Goal: Task Accomplishment & Management: Complete application form

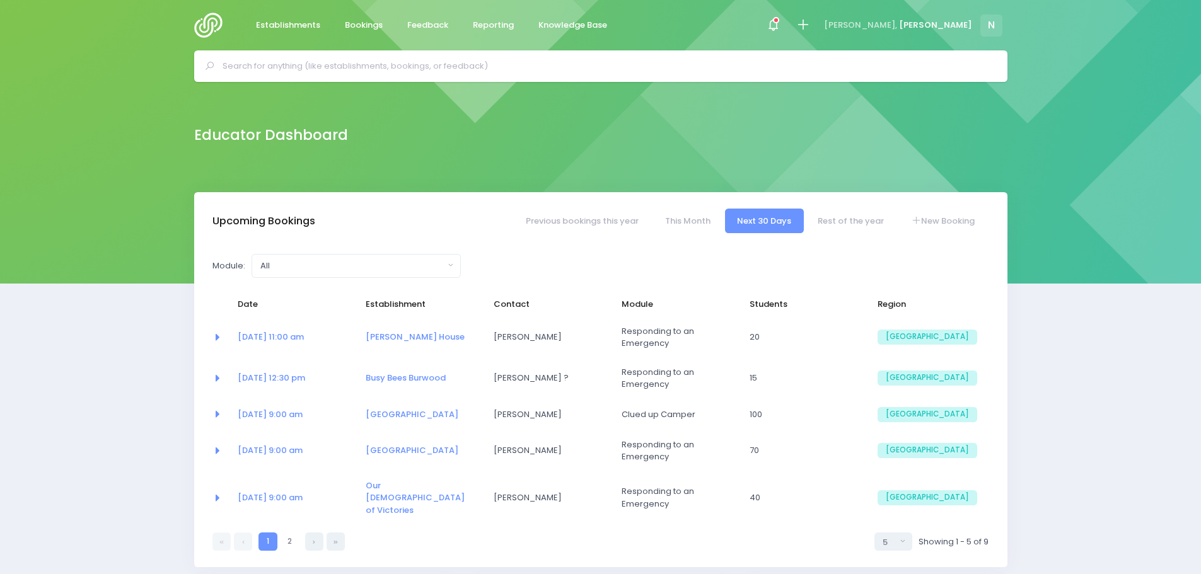
select select "5"
click at [934, 221] on link "New Booking" at bounding box center [942, 221] width 88 height 25
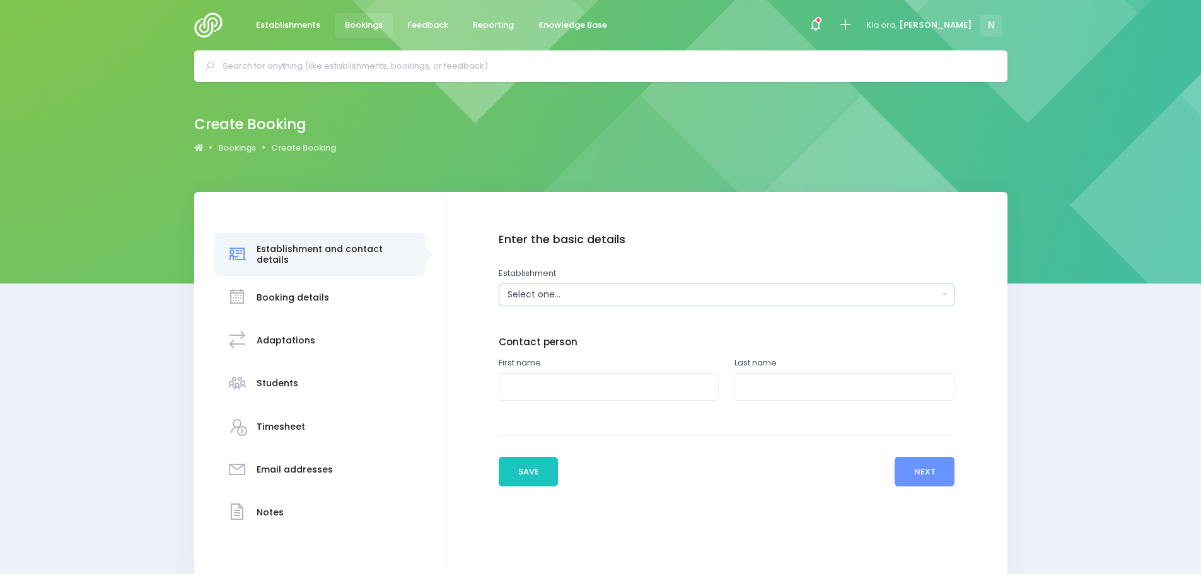
click at [590, 299] on div "Select one..." at bounding box center [722, 294] width 430 height 13
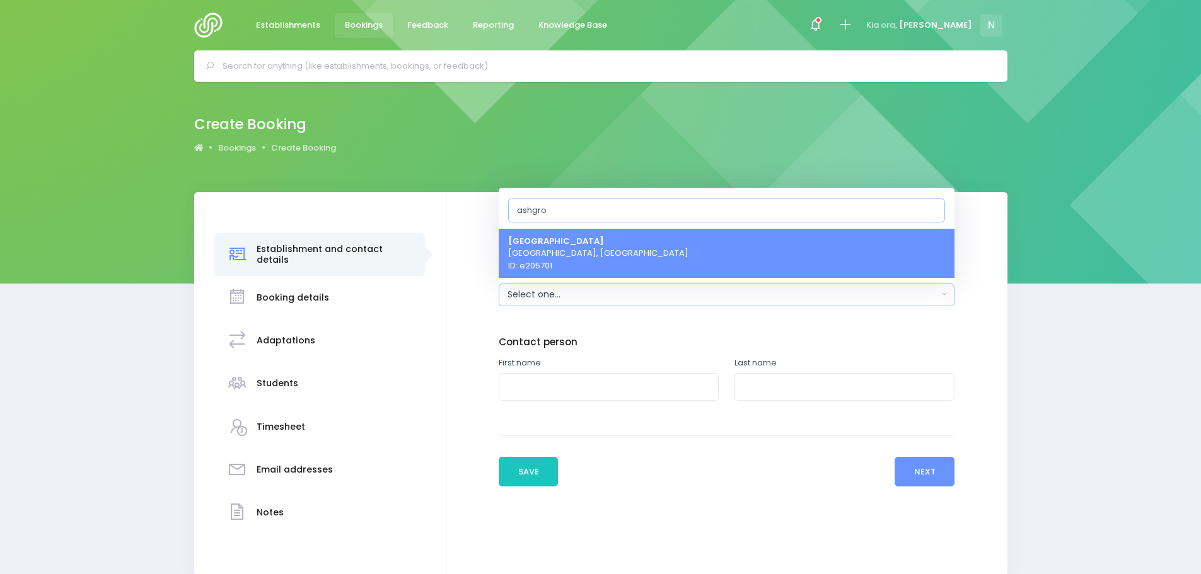
type input "ashgro"
drag, startPoint x: 568, startPoint y: 260, endPoint x: 579, endPoint y: 308, distance: 49.1
click at [568, 261] on span "[GEOGRAPHIC_DATA] [GEOGRAPHIC_DATA], [GEOGRAPHIC_DATA] ID: e205701" at bounding box center [598, 252] width 180 height 37
select select "205701"
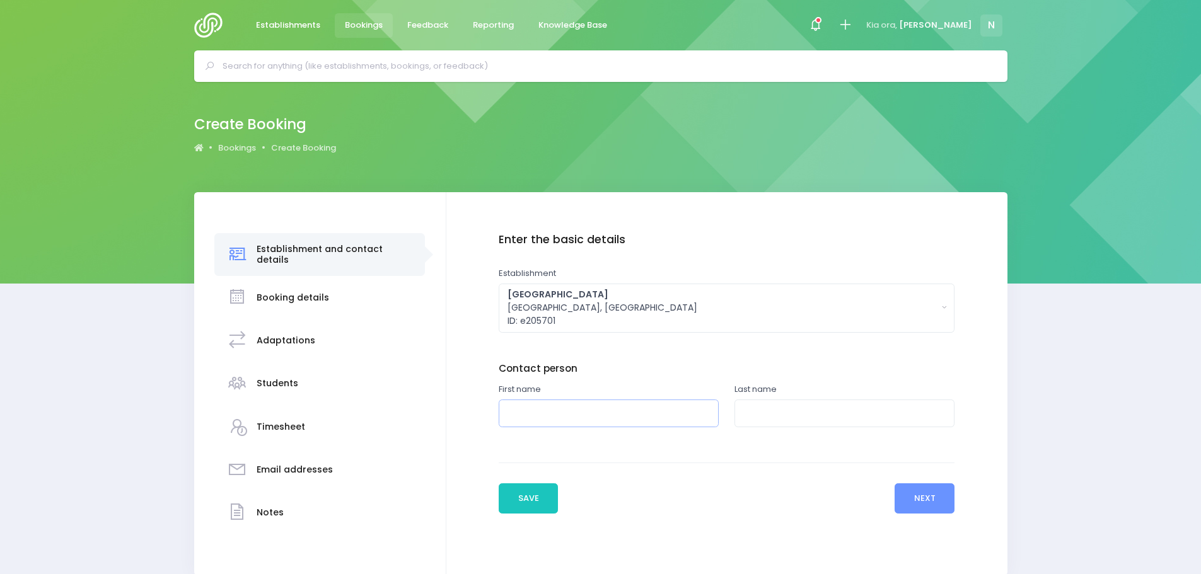
click at [563, 412] on input "text" at bounding box center [609, 414] width 220 height 28
type input "[PERSON_NAME]"
click at [787, 412] on input "text" at bounding box center [844, 414] width 220 height 28
type input "[PERSON_NAME]"
click at [954, 509] on div "Enter the basic details Establishment Select one... [STREET_ADDRESS] Preschool …" at bounding box center [727, 373] width 536 height 280
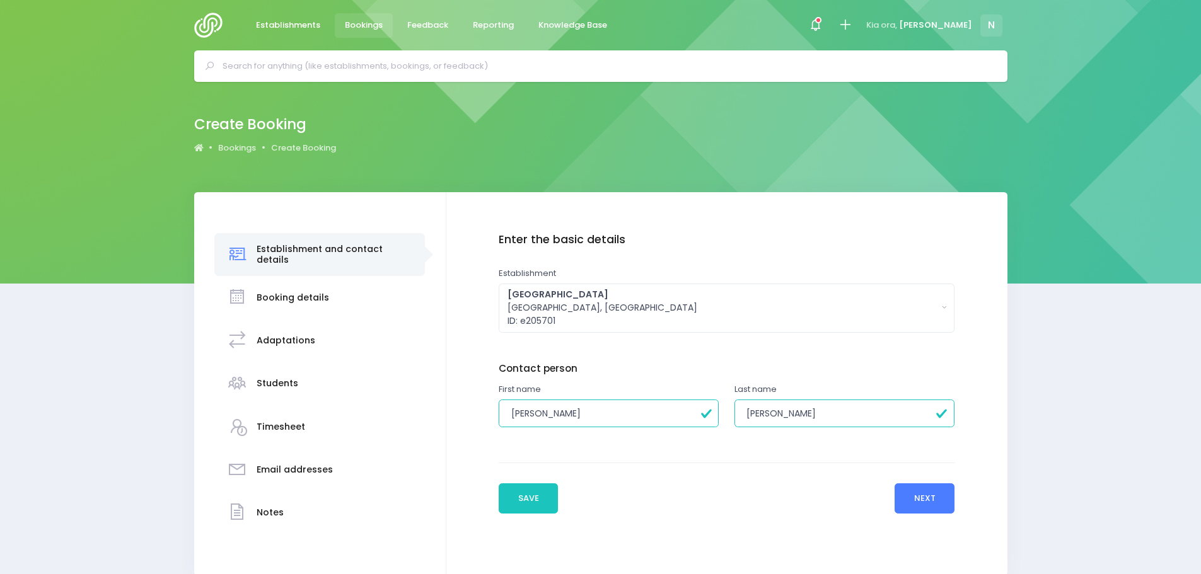
click at [921, 504] on button "Next" at bounding box center [924, 498] width 60 height 30
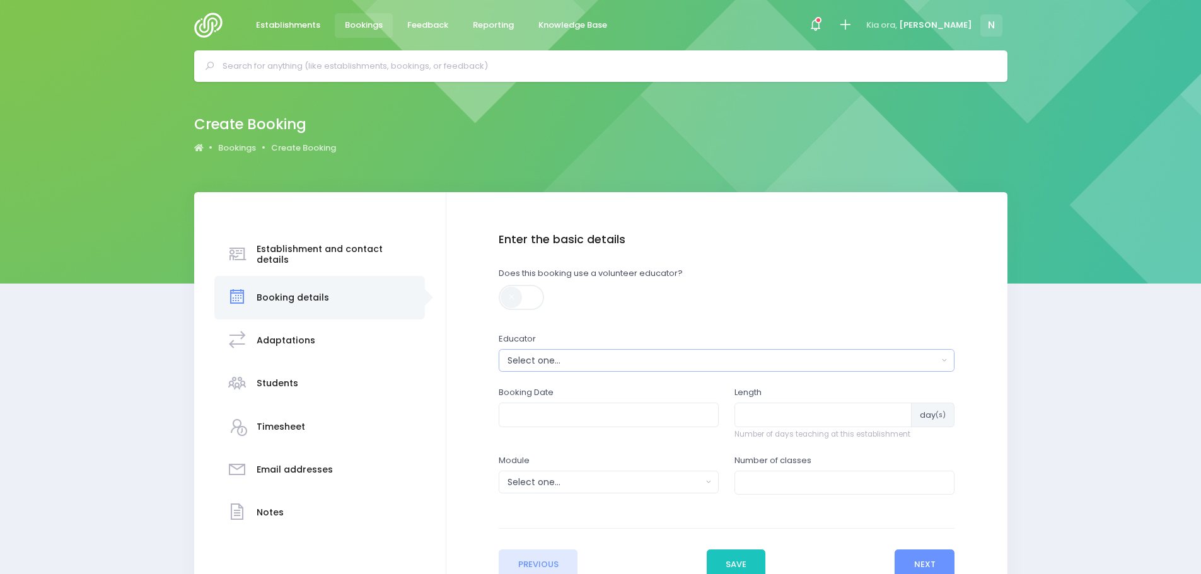
click at [565, 367] on button "Select one..." at bounding box center [727, 360] width 456 height 23
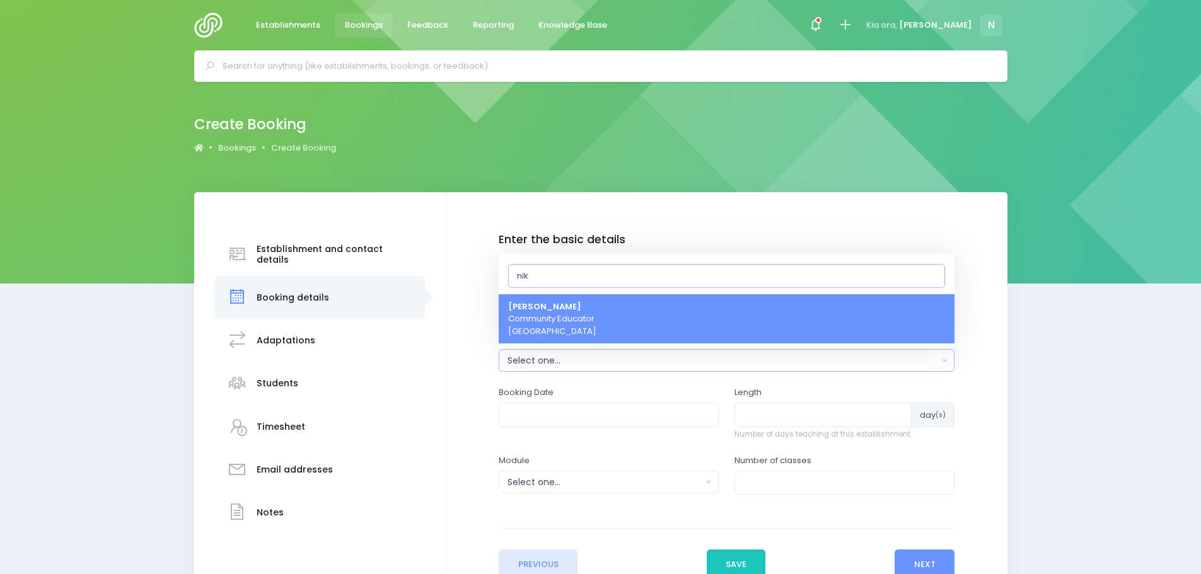
type input "nik"
drag, startPoint x: 566, startPoint y: 321, endPoint x: 565, endPoint y: 336, distance: 14.6
click at [566, 321] on span "[PERSON_NAME] Community [GEOGRAPHIC_DATA] [GEOGRAPHIC_DATA]" at bounding box center [552, 319] width 88 height 37
select select "499387"
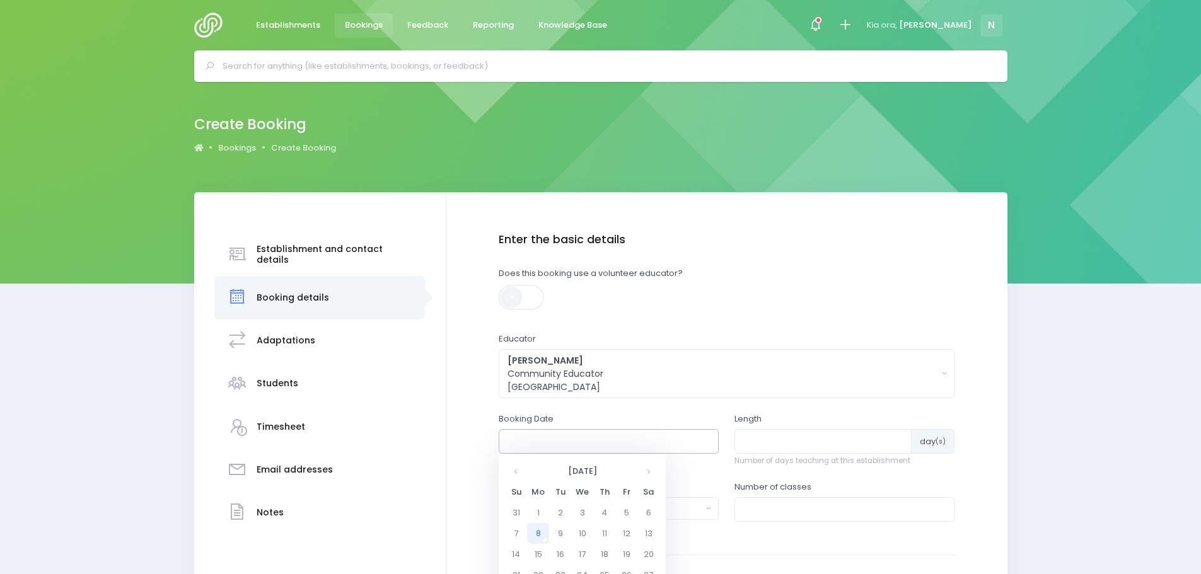
drag, startPoint x: 531, startPoint y: 434, endPoint x: 529, endPoint y: 442, distance: 8.4
click at [529, 440] on input "text" at bounding box center [609, 441] width 220 height 24
click at [550, 475] on th "[DATE]" at bounding box center [582, 471] width 110 height 21
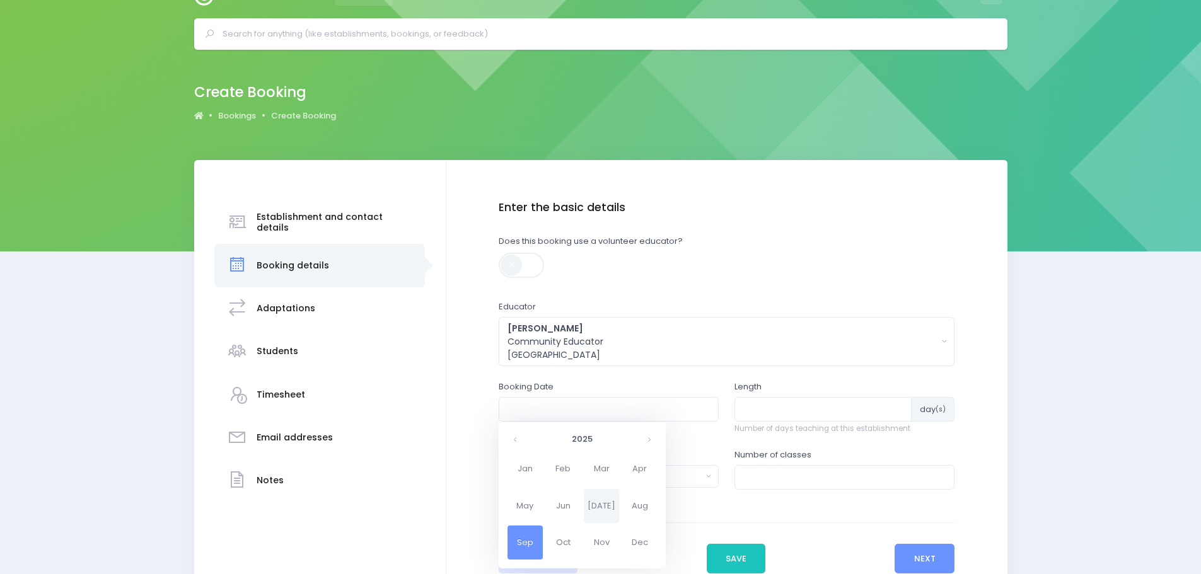
scroll to position [63, 0]
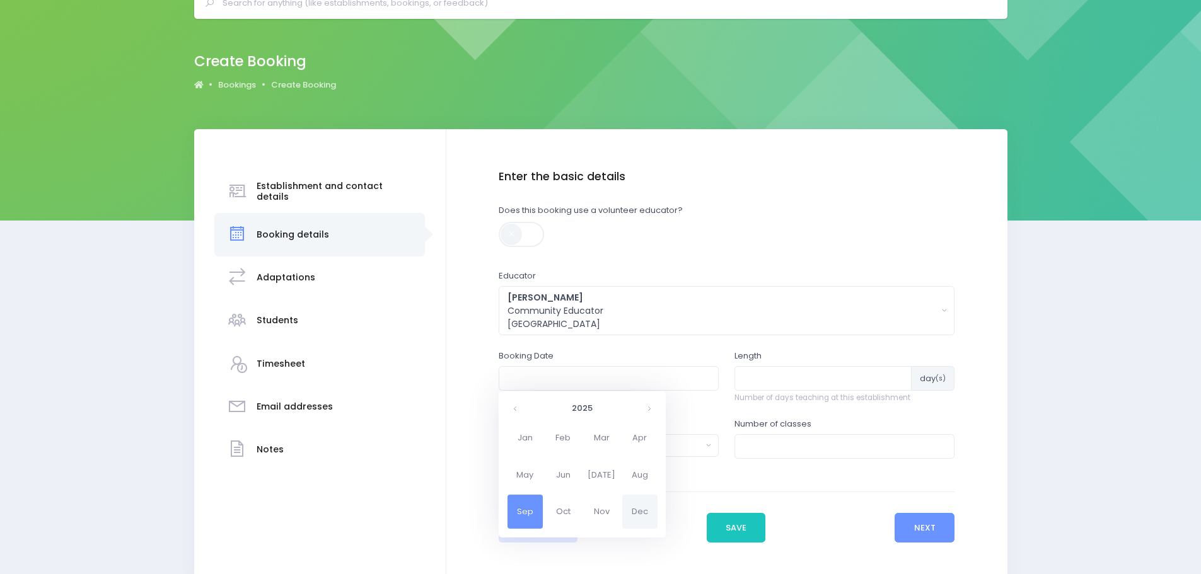
click at [635, 511] on span "Dec" at bounding box center [639, 512] width 35 height 34
click at [558, 449] on td "2" at bounding box center [560, 449] width 22 height 21
click at [568, 467] on span "8" at bounding box center [569, 467] width 22 height 16
click at [650, 412] on th at bounding box center [648, 408] width 21 height 21
click at [528, 443] on span "9:00" at bounding box center [524, 448] width 35 height 16
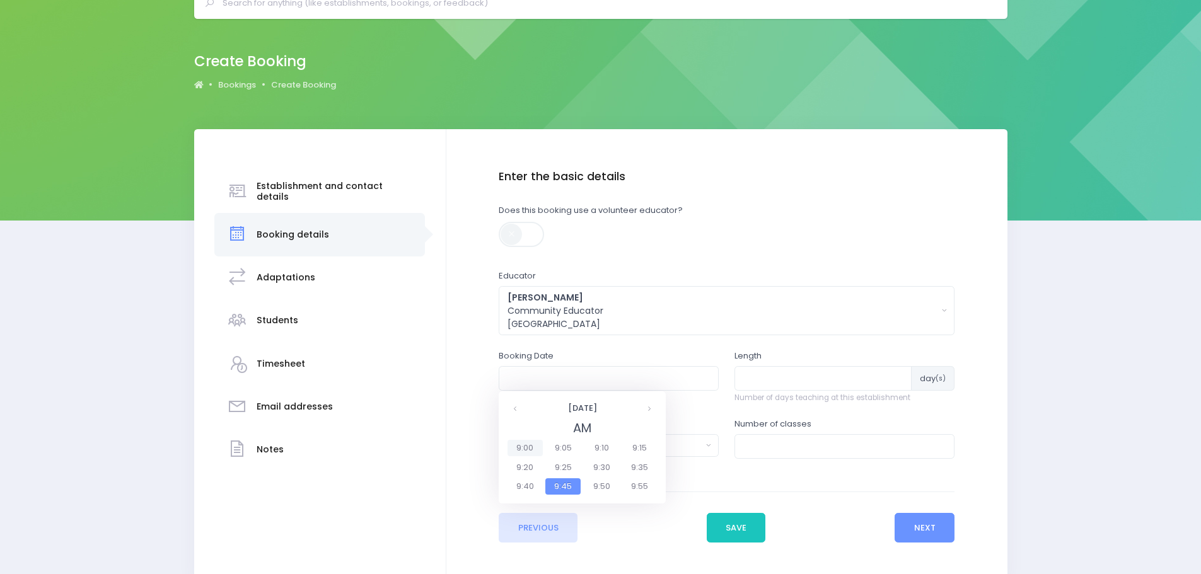
type input "[DATE] 09:00 AM"
type input "1"
click at [897, 374] on input "1" at bounding box center [822, 378] width 177 height 24
click at [708, 444] on button "Select one..." at bounding box center [609, 445] width 220 height 23
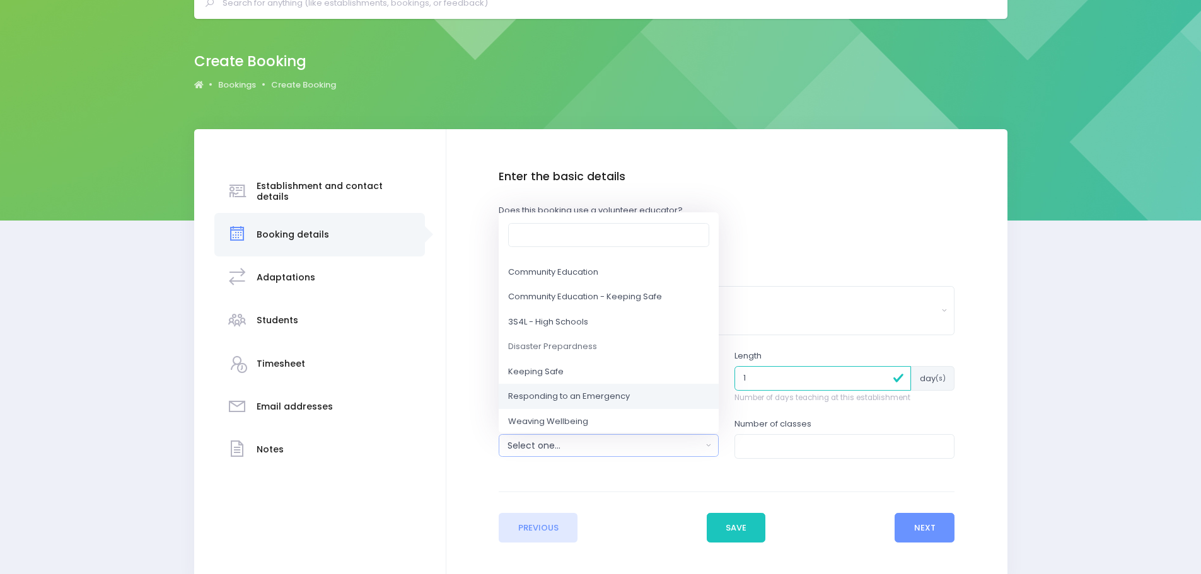
drag, startPoint x: 570, startPoint y: 392, endPoint x: 606, endPoint y: 391, distance: 35.9
click at [572, 391] on span "Responding to an Emergency" at bounding box center [569, 397] width 122 height 13
select select "Responding to an Emergency"
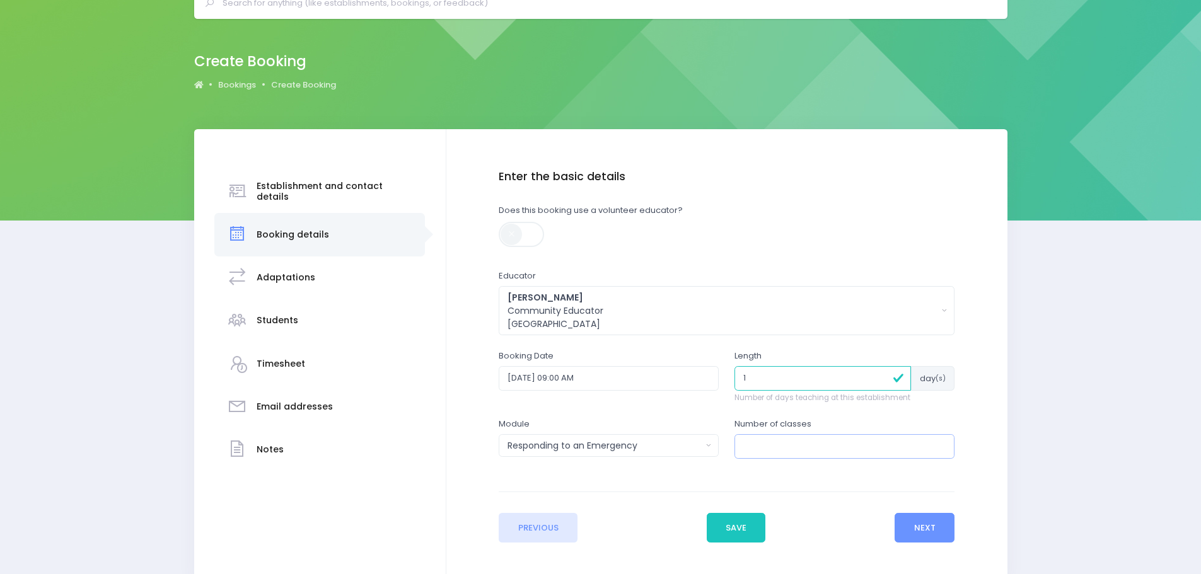
click at [938, 439] on input "number" at bounding box center [844, 446] width 220 height 24
click at [938, 441] on input "1" at bounding box center [844, 446] width 220 height 24
type input "2"
click at [937, 441] on input "2" at bounding box center [844, 446] width 220 height 24
click at [928, 528] on button "Next" at bounding box center [924, 528] width 60 height 30
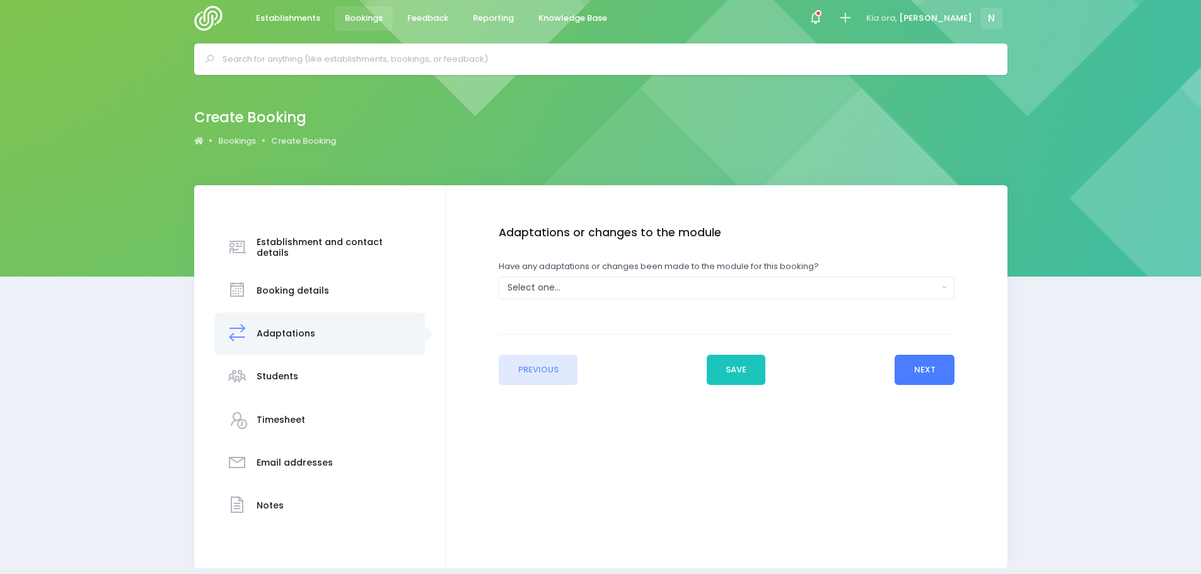
scroll to position [0, 0]
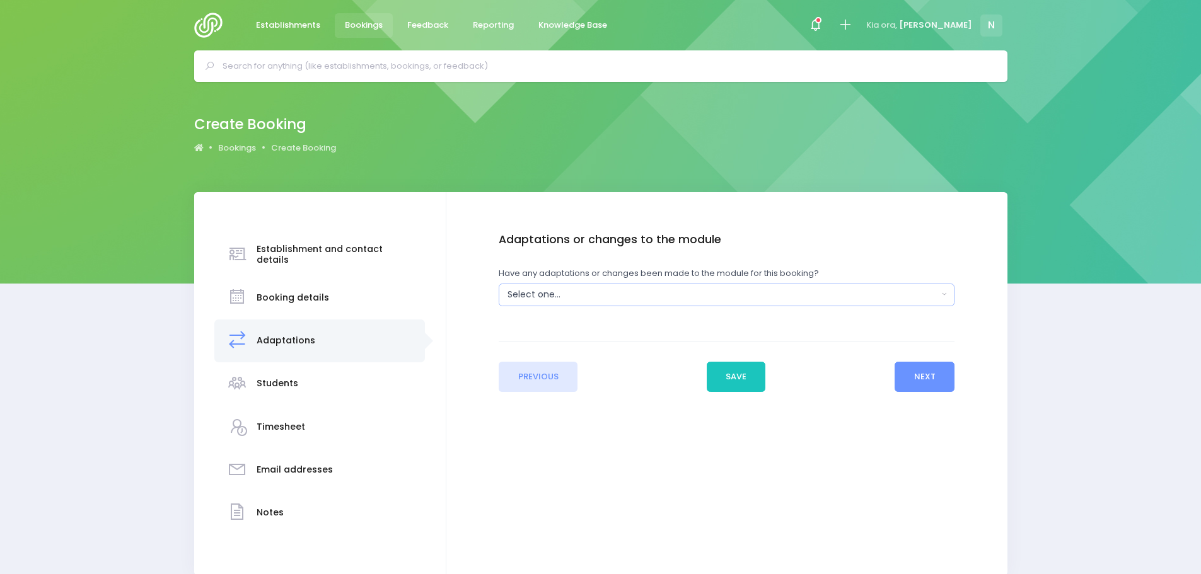
click at [565, 297] on div "Select one..." at bounding box center [722, 294] width 430 height 13
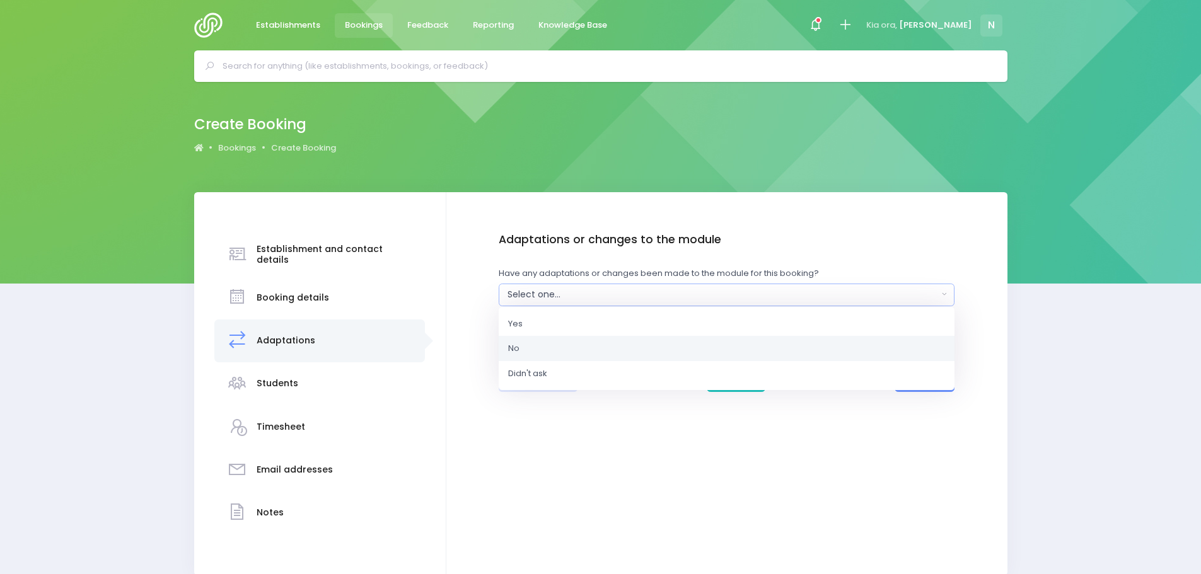
drag, startPoint x: 534, startPoint y: 345, endPoint x: 636, endPoint y: 352, distance: 102.3
click at [537, 345] on link "No" at bounding box center [727, 348] width 456 height 25
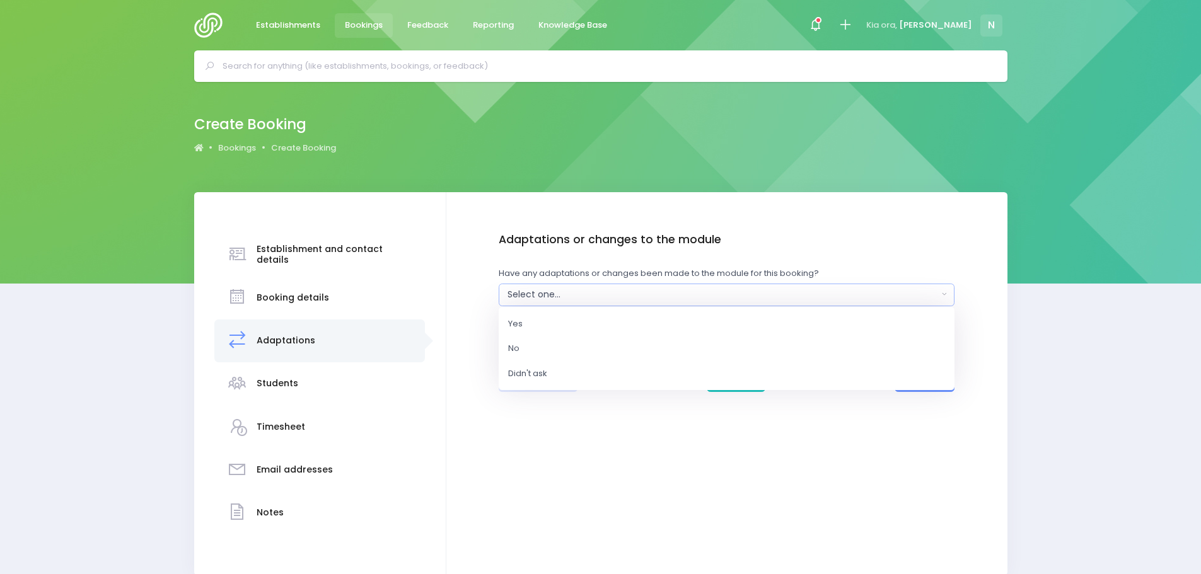
select select "No"
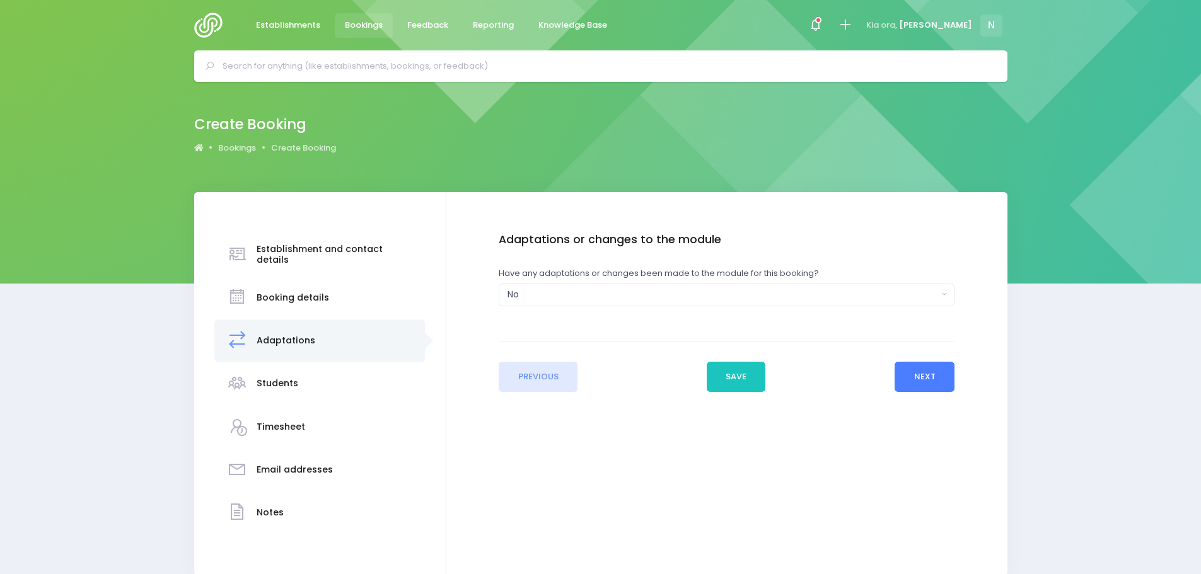
click at [915, 371] on button "Next" at bounding box center [924, 377] width 60 height 30
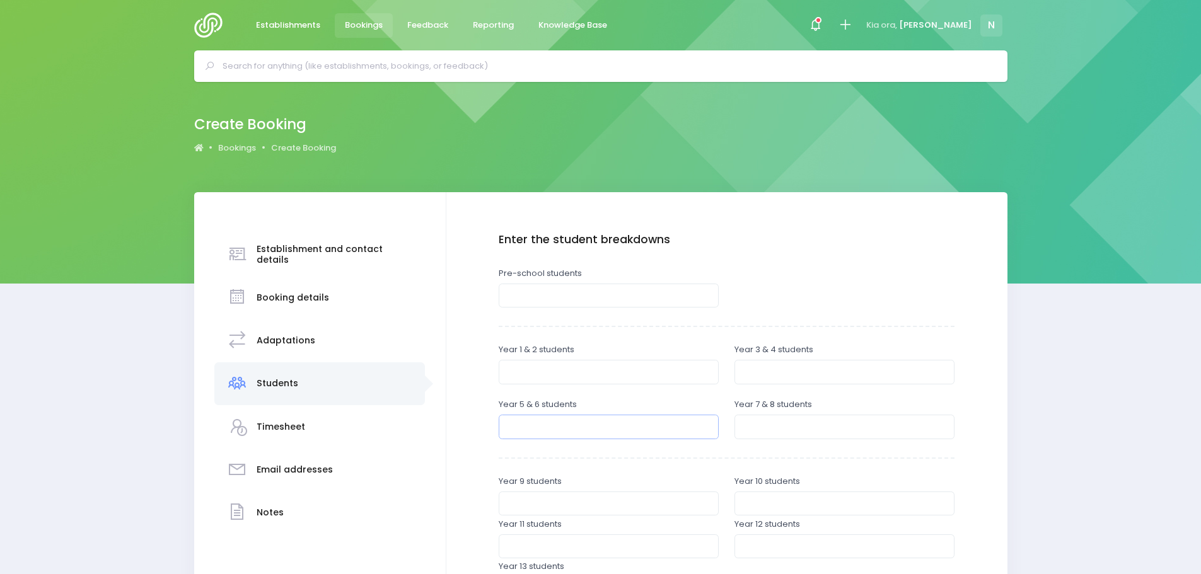
click at [536, 418] on input "number" at bounding box center [609, 427] width 220 height 24
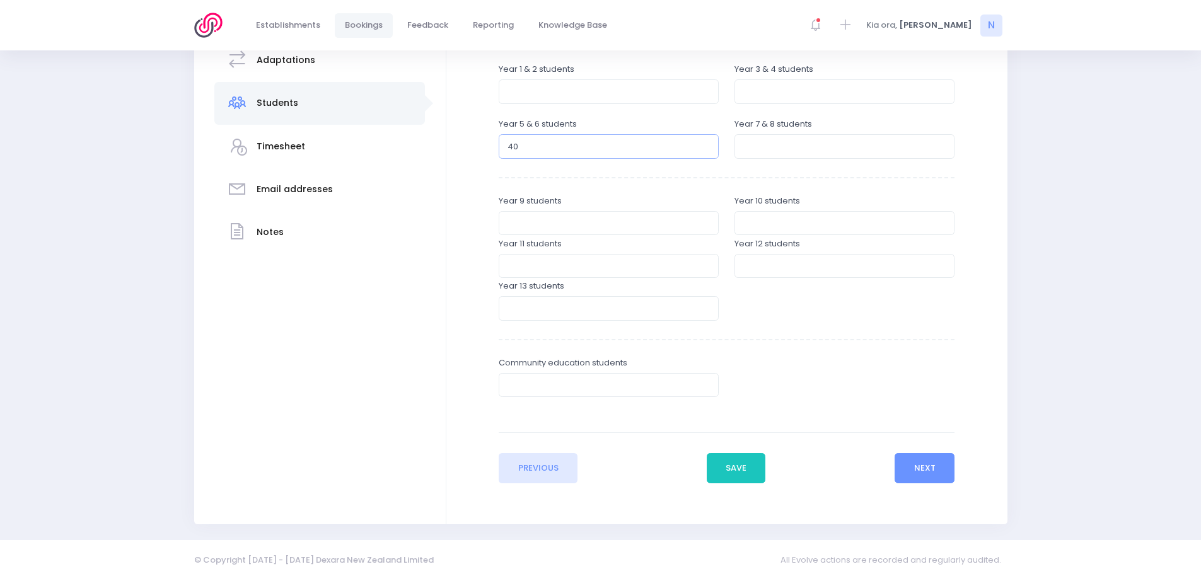
scroll to position [287, 0]
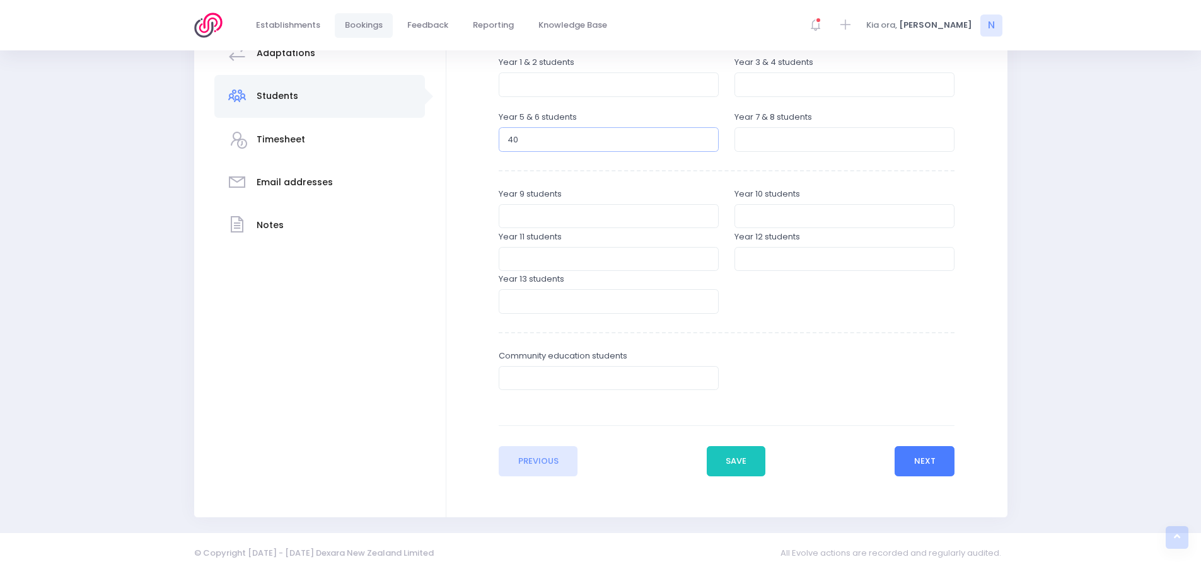
type input "40"
click at [899, 466] on button "Next" at bounding box center [924, 461] width 60 height 30
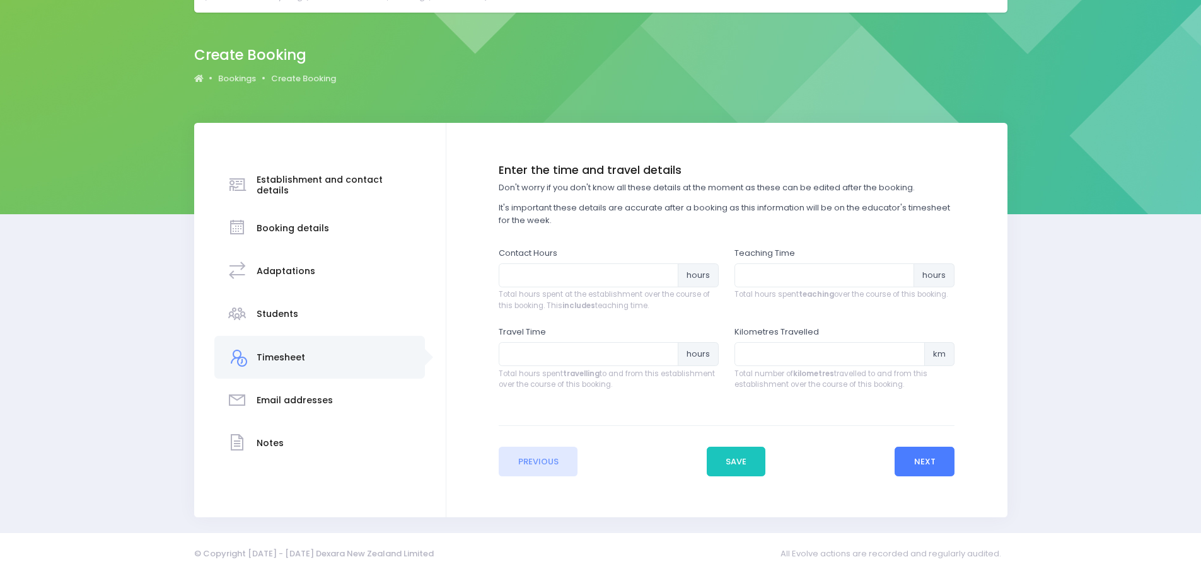
scroll to position [0, 0]
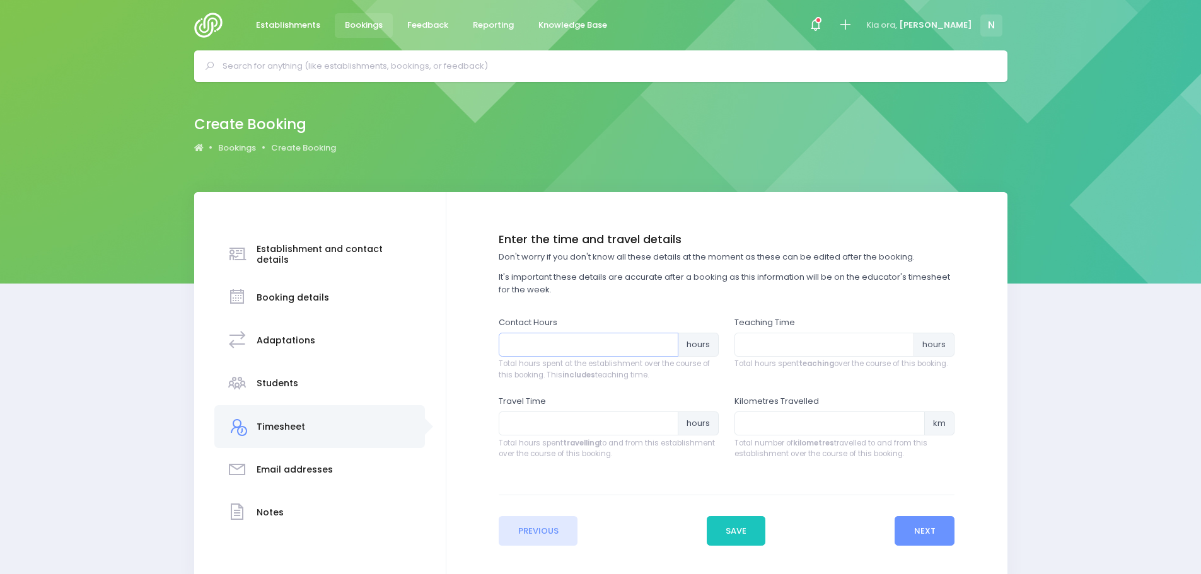
click at [515, 334] on input "number" at bounding box center [589, 345] width 180 height 24
type input "4"
click at [790, 349] on input "number" at bounding box center [824, 345] width 180 height 24
type input "3"
click at [620, 425] on input "number" at bounding box center [589, 424] width 180 height 24
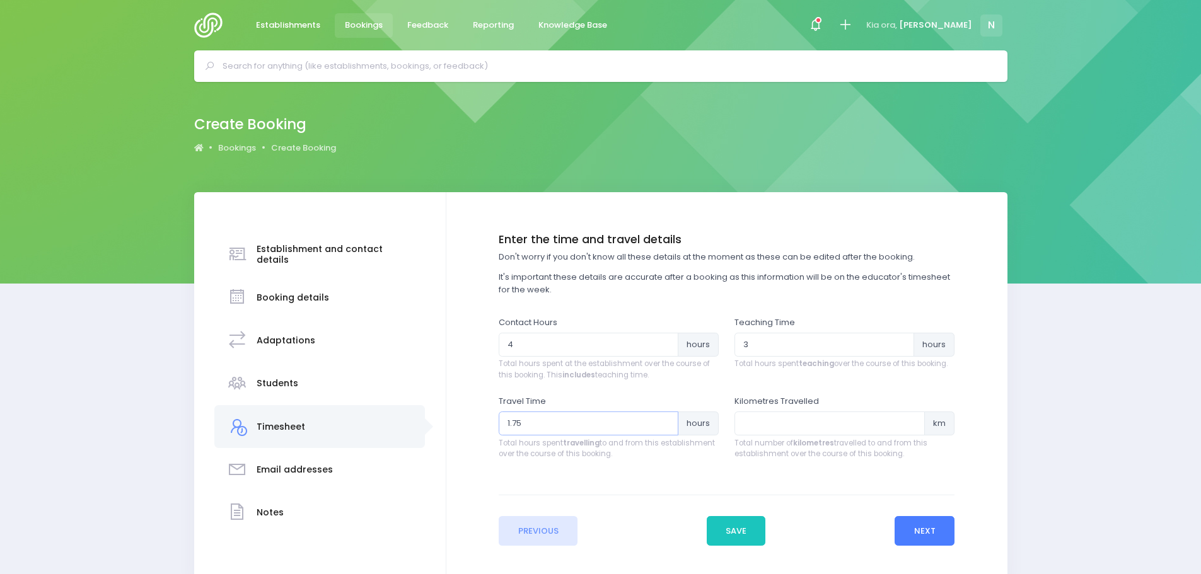
type input "1.75"
click at [926, 534] on button "Next" at bounding box center [924, 531] width 60 height 30
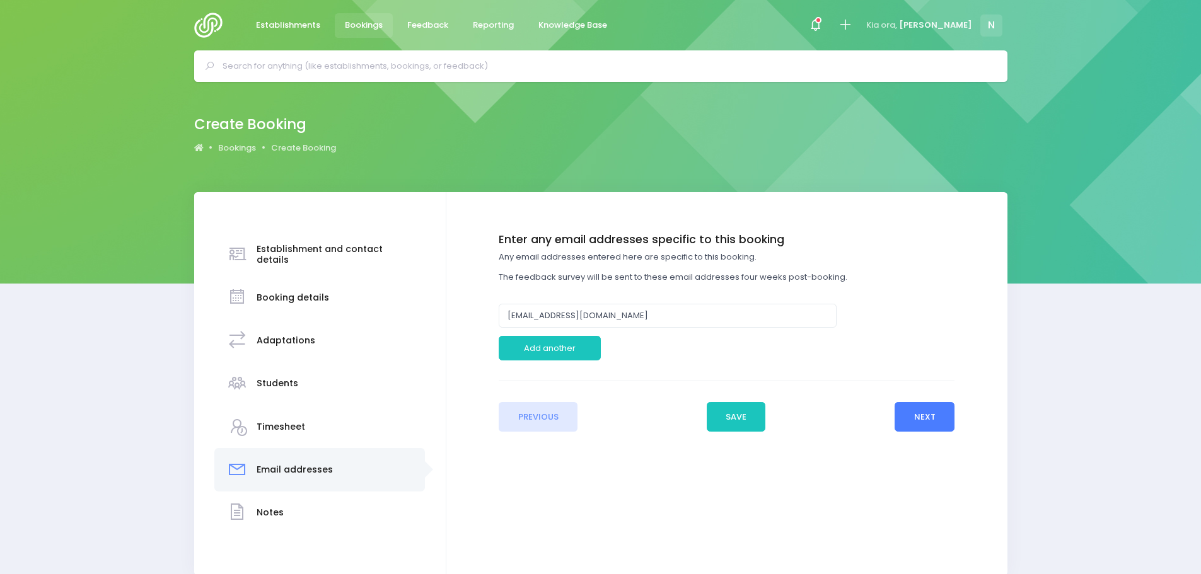
click at [908, 422] on button "Next" at bounding box center [924, 417] width 60 height 30
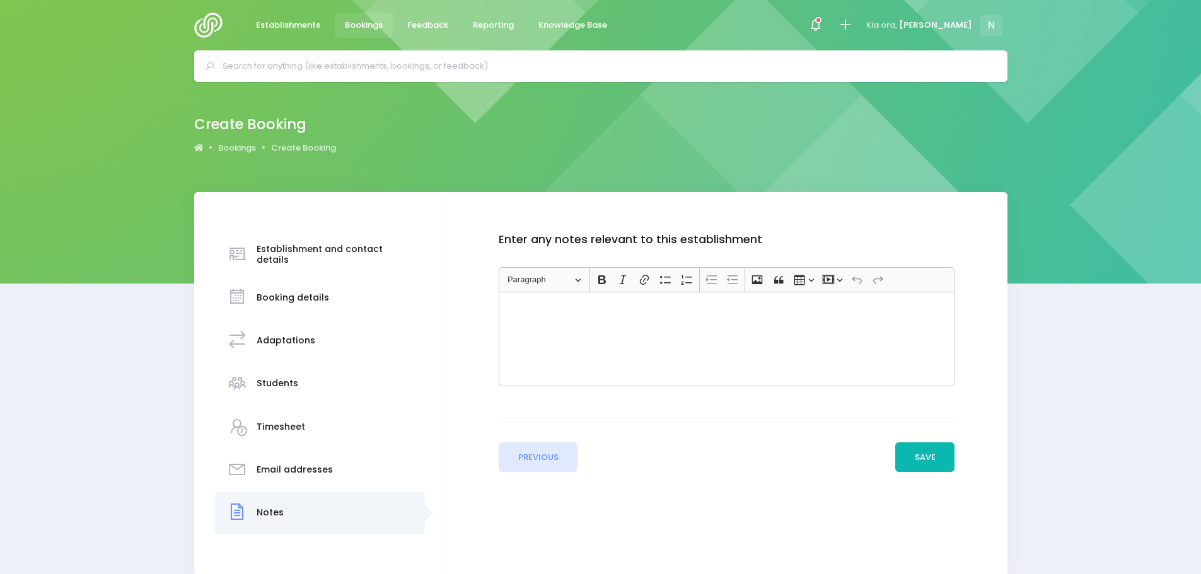
click at [917, 461] on button "Save" at bounding box center [924, 457] width 59 height 30
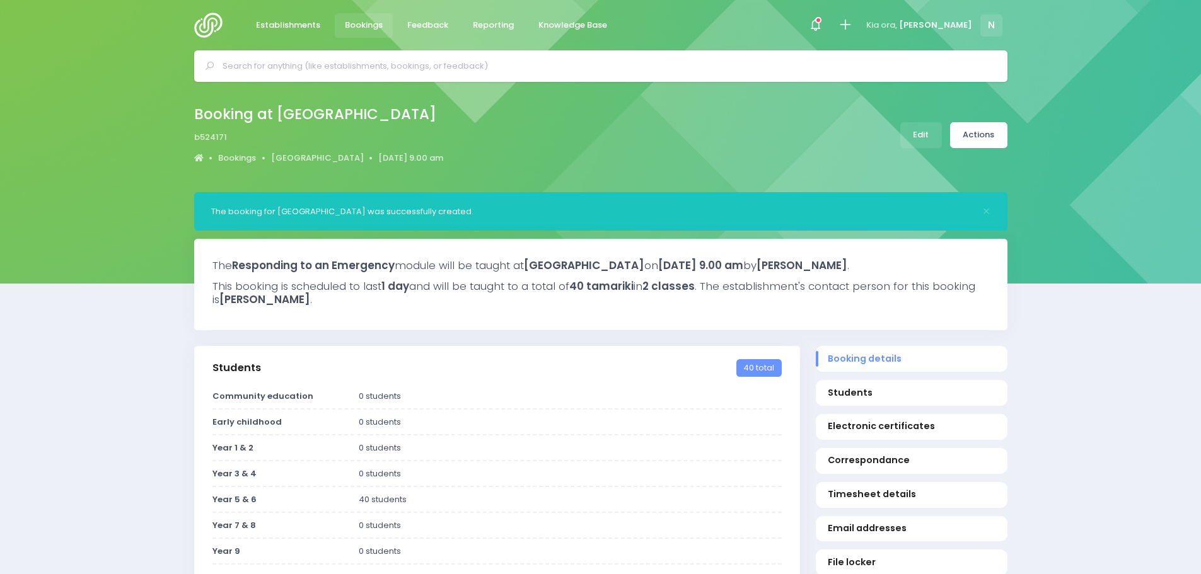
select select "5"
click at [984, 139] on link "Actions" at bounding box center [978, 135] width 57 height 26
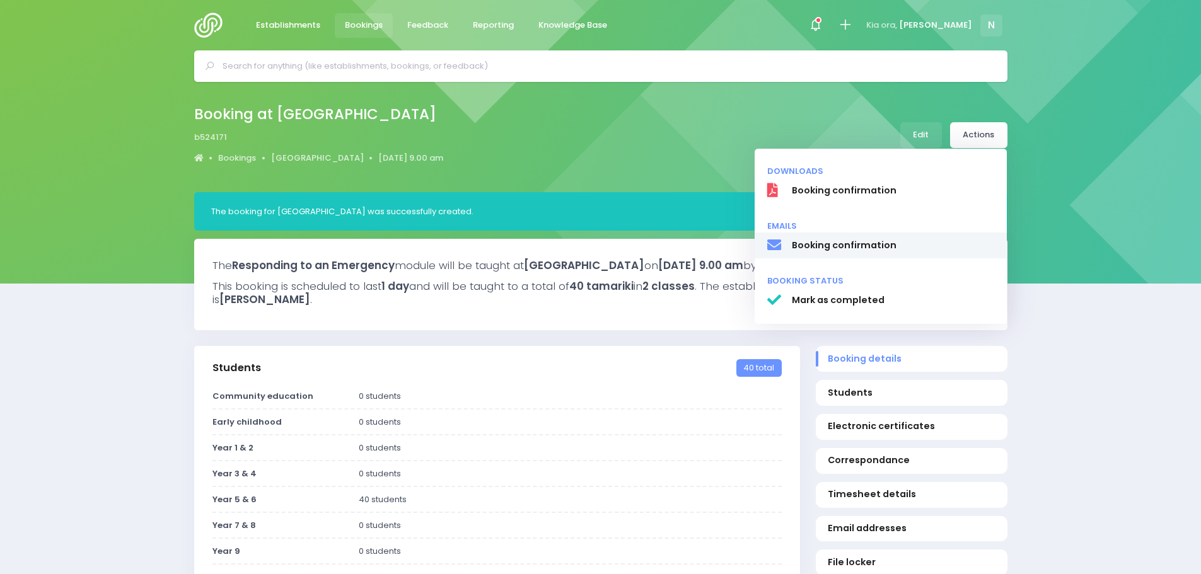
click at [877, 246] on span "Booking confirmation" at bounding box center [892, 245] width 203 height 13
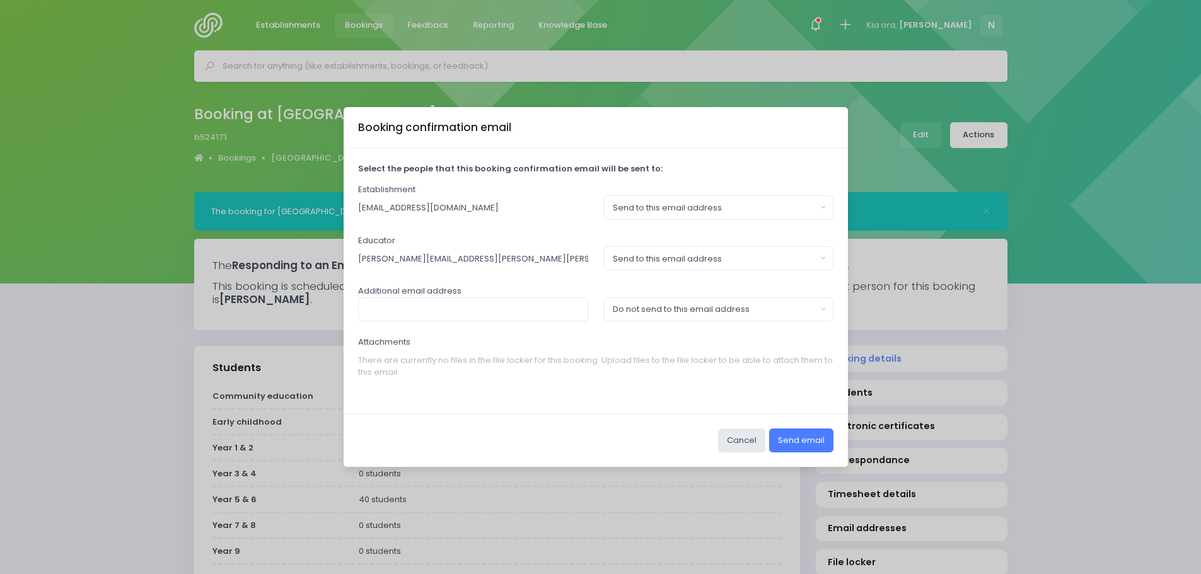
click at [796, 436] on button "Send email" at bounding box center [801, 441] width 64 height 24
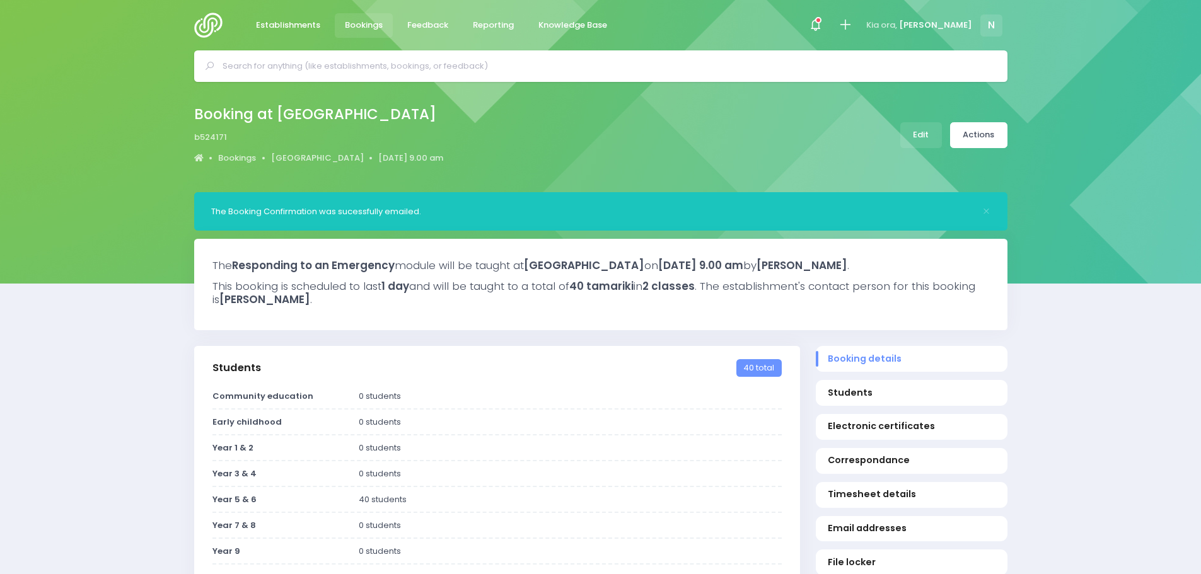
select select "5"
